Goal: Find specific page/section: Find specific page/section

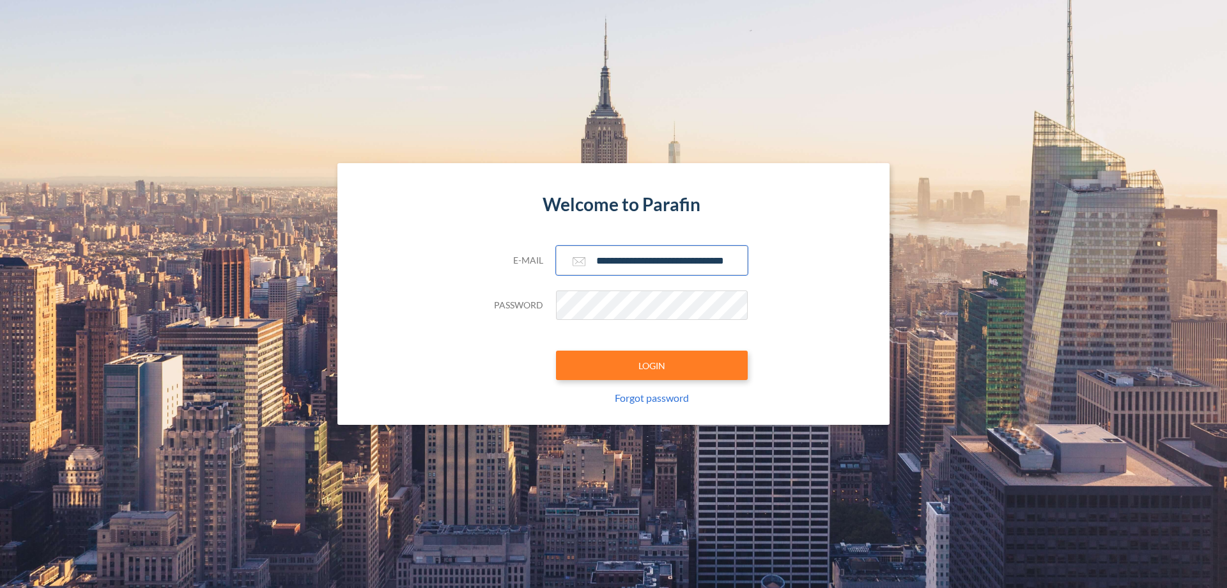
type input "**********"
click at [652, 365] on button "LOGIN" at bounding box center [652, 364] width 192 height 29
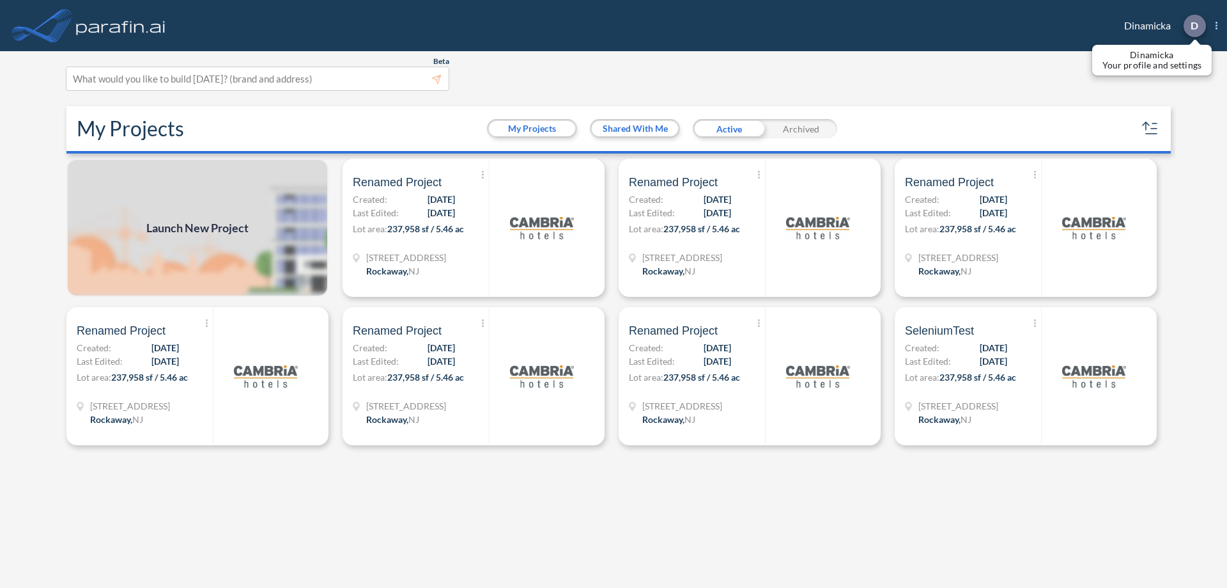
click at [1194, 26] on p "D" at bounding box center [1195, 26] width 8 height 12
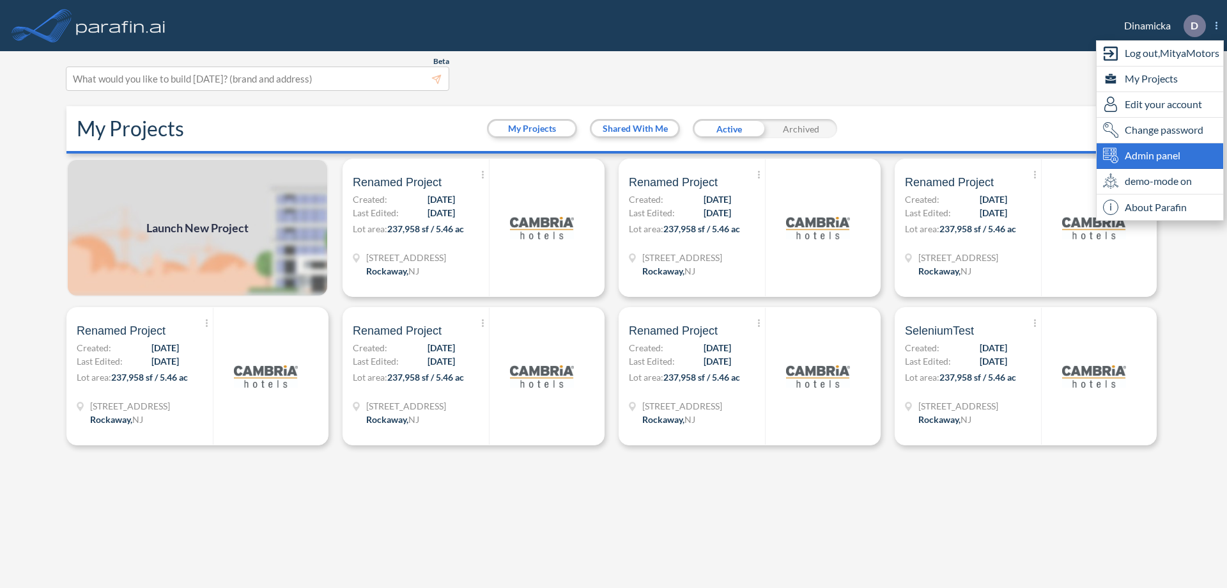
click at [1160, 155] on span "Admin panel" at bounding box center [1153, 155] width 56 height 15
